Goal: Task Accomplishment & Management: Use online tool/utility

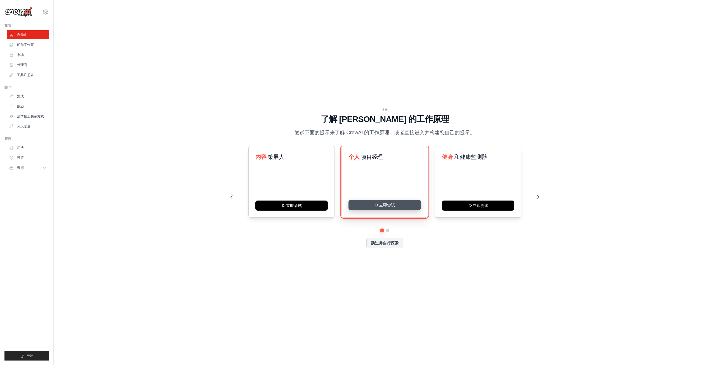
click at [378, 205] on icon at bounding box center [377, 205] width 4 height 4
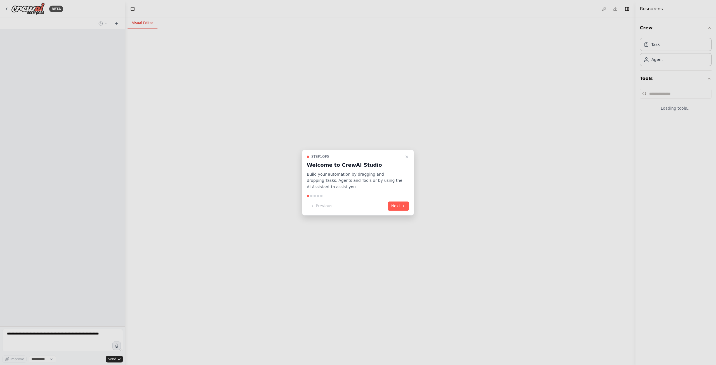
select select "****"
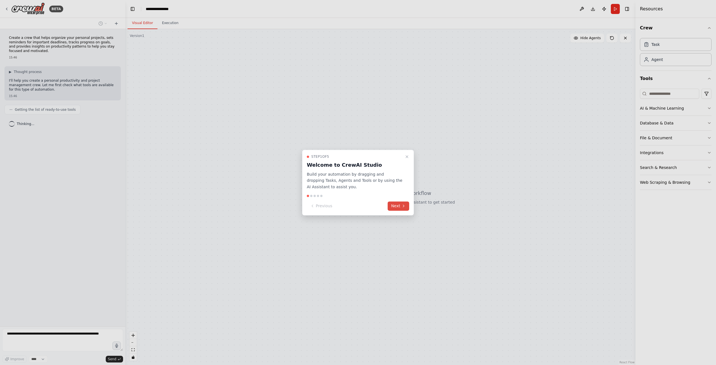
click at [388, 206] on button "Next" at bounding box center [399, 205] width 22 height 9
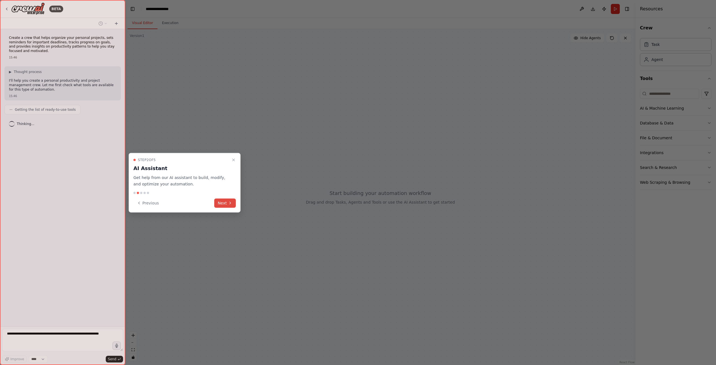
click at [225, 207] on button "Next" at bounding box center [225, 202] width 22 height 9
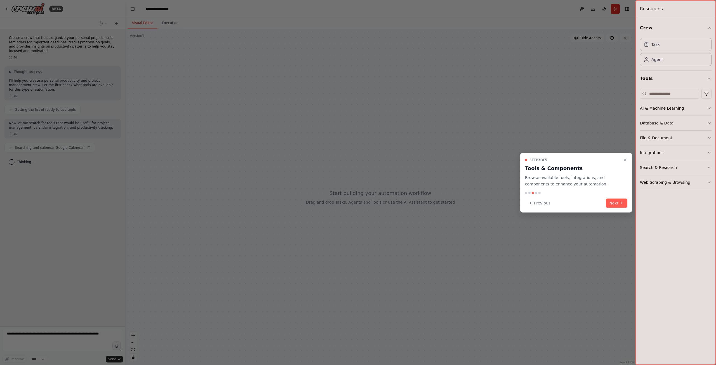
drag, startPoint x: 620, startPoint y: 202, endPoint x: 610, endPoint y: 202, distance: 9.5
click at [619, 202] on icon at bounding box center [621, 203] width 4 height 4
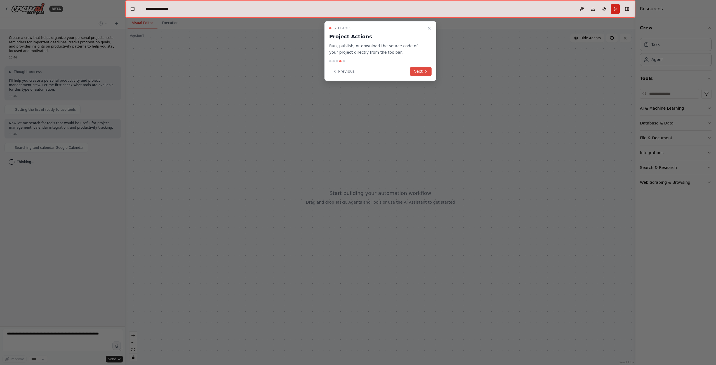
click at [419, 71] on button "Next" at bounding box center [421, 71] width 22 height 9
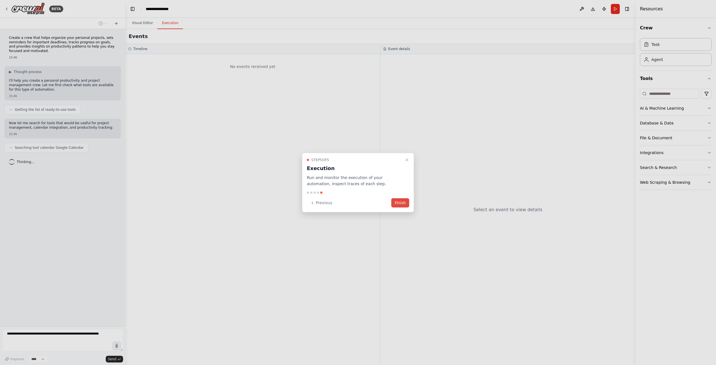
click at [403, 206] on button "Finish" at bounding box center [400, 202] width 18 height 9
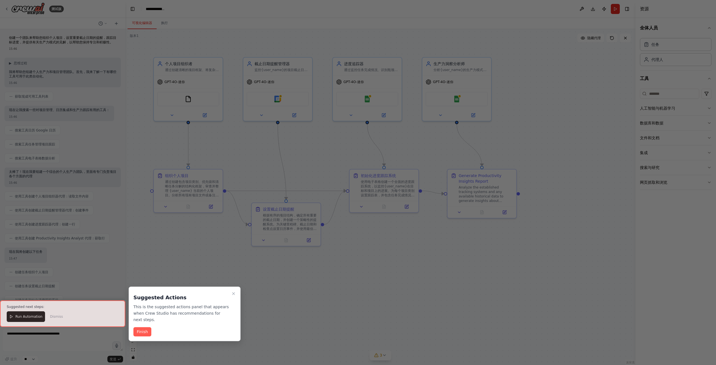
scroll to position [156, 0]
